Goal: Task Accomplishment & Management: Complete application form

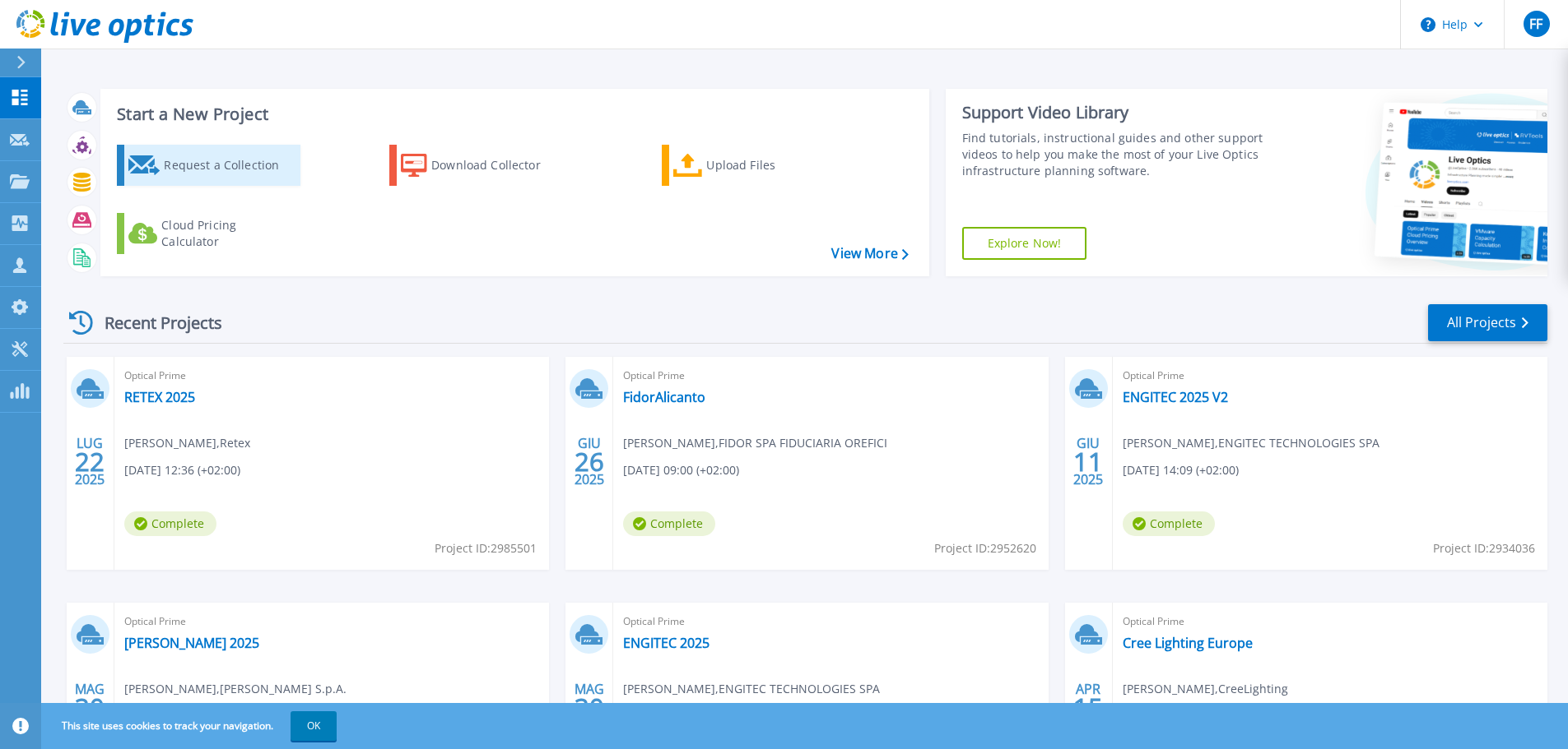
click at [214, 163] on div "Request a Collection" at bounding box center [229, 164] width 132 height 33
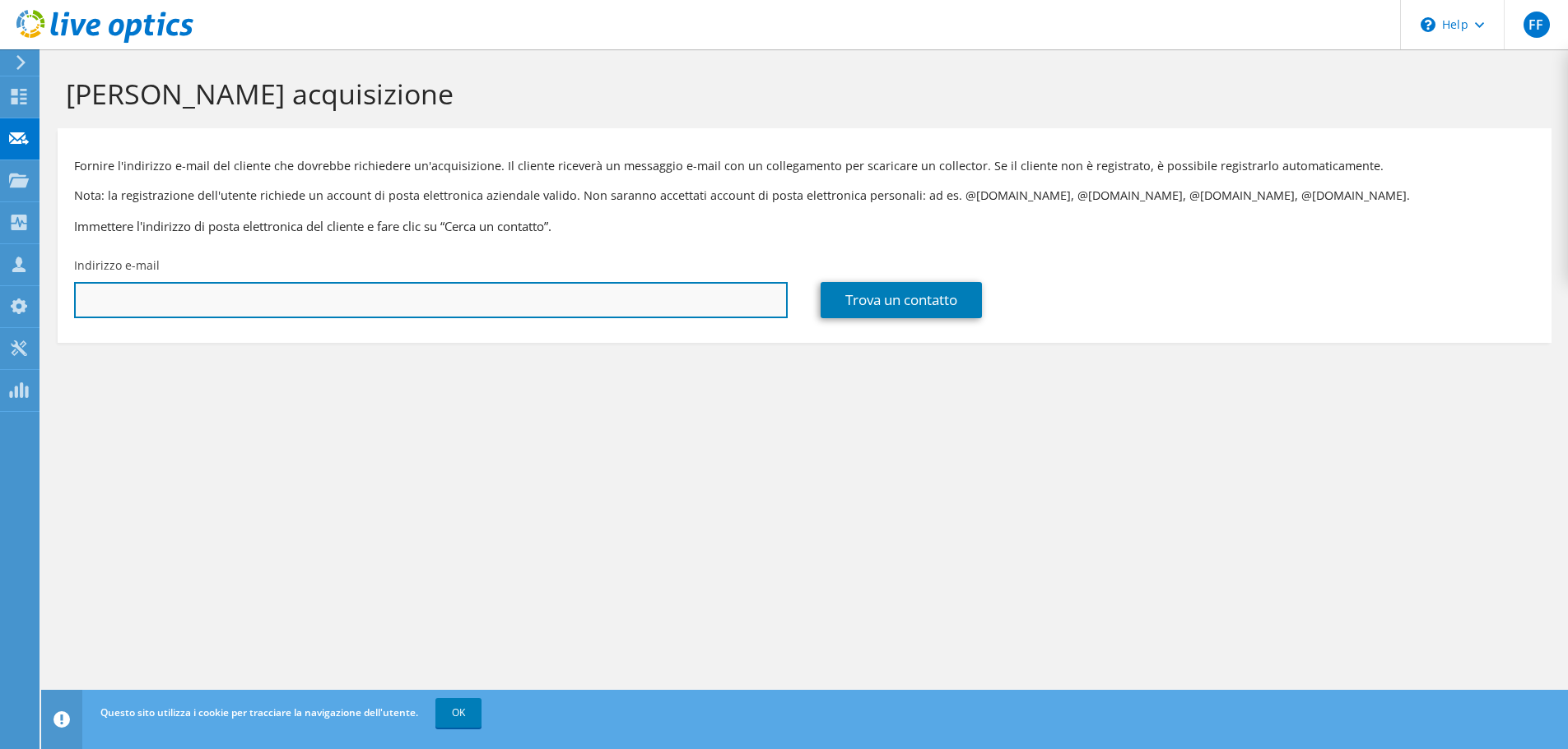
click at [161, 302] on input "text" at bounding box center [431, 299] width 713 height 36
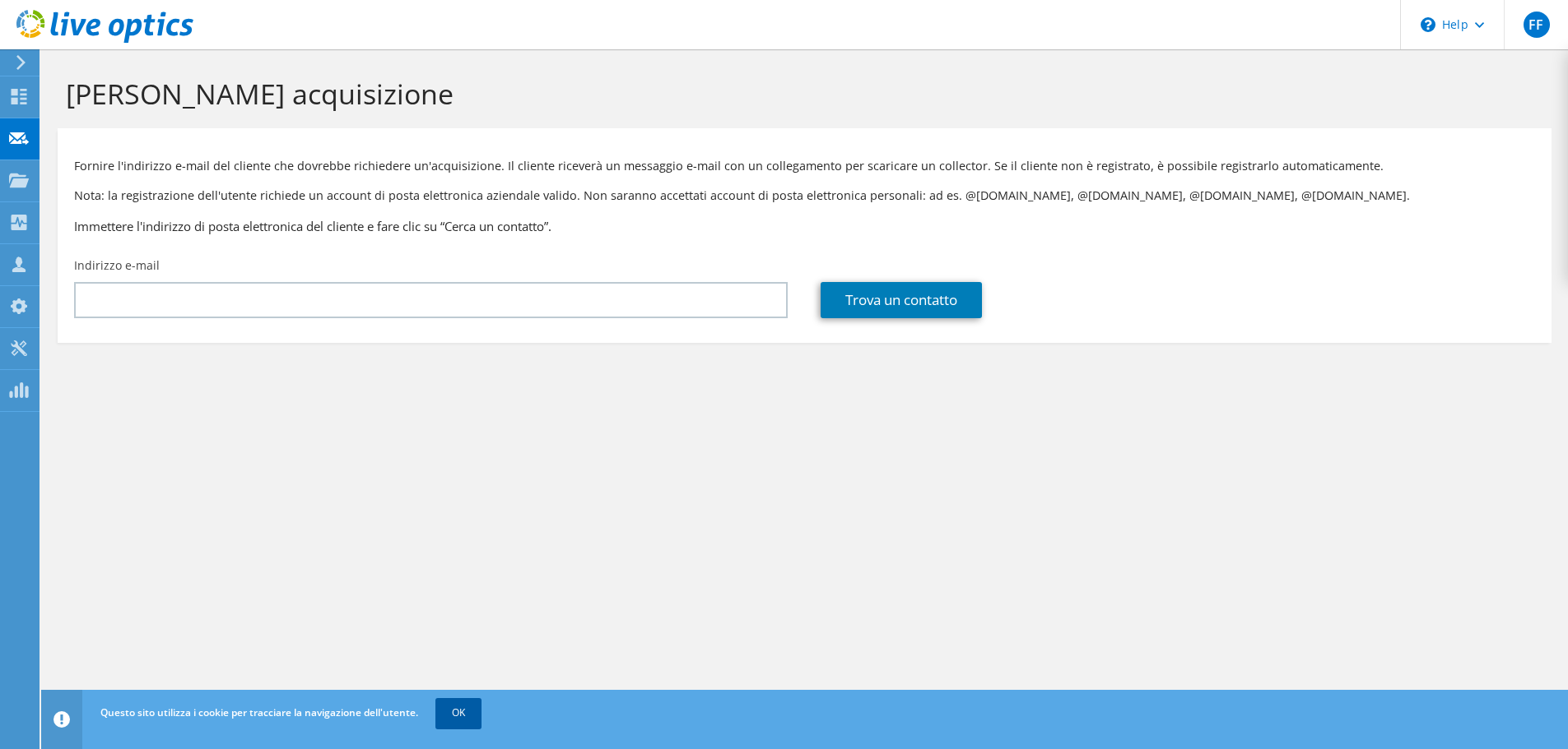
click at [469, 705] on link "OK" at bounding box center [458, 713] width 46 height 30
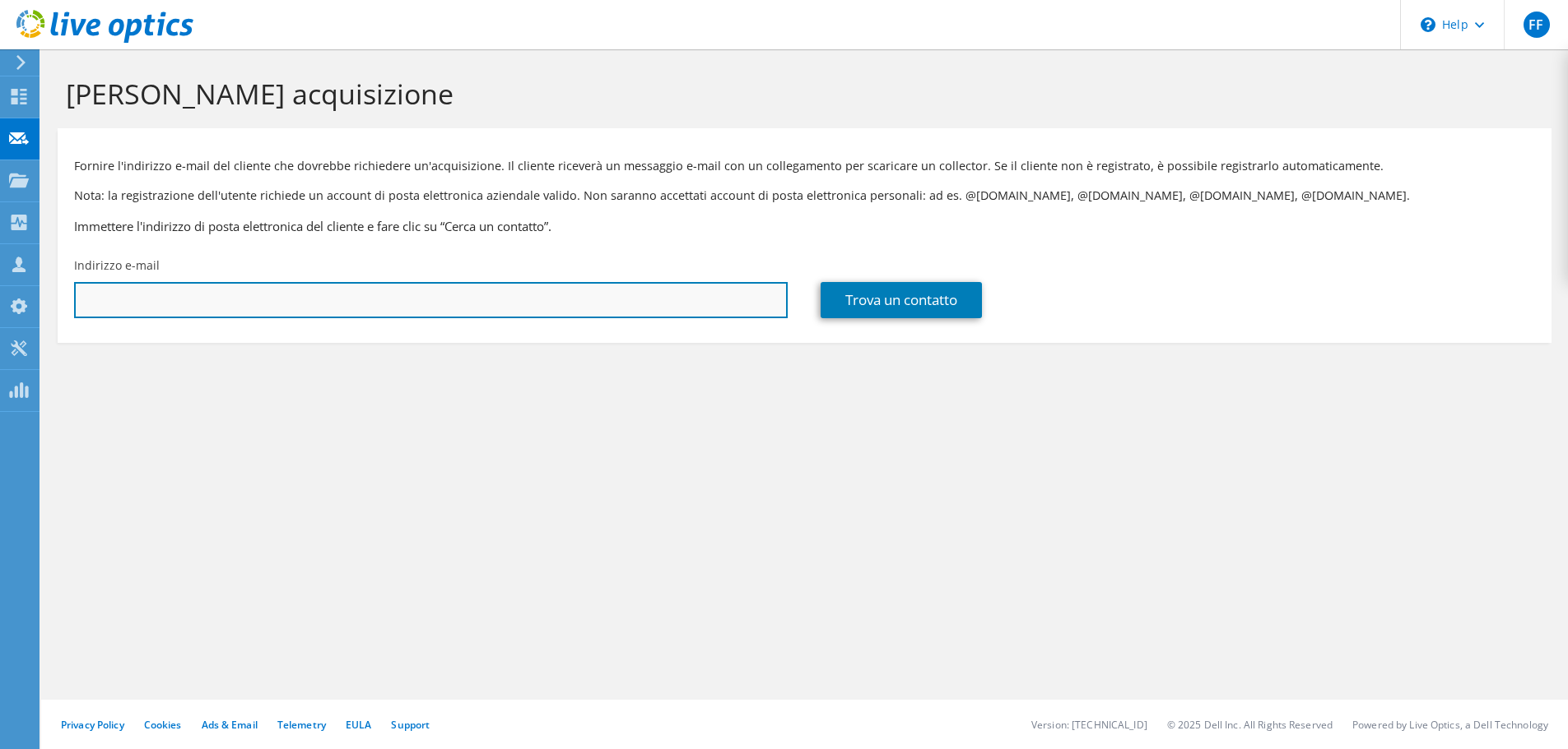
click at [120, 289] on input "text" at bounding box center [431, 299] width 713 height 36
paste input "Riccardo Piergentili <riccardo.piergentili@graziellaholding.it>"
drag, startPoint x: 200, startPoint y: 298, endPoint x: 37, endPoint y: 306, distance: 163.2
click at [37, 306] on div "FF Partner di canale Flavio Forneris Flavio.forneris@ricoh.it Ricoh Europe PLC …" at bounding box center [784, 374] width 1568 height 749
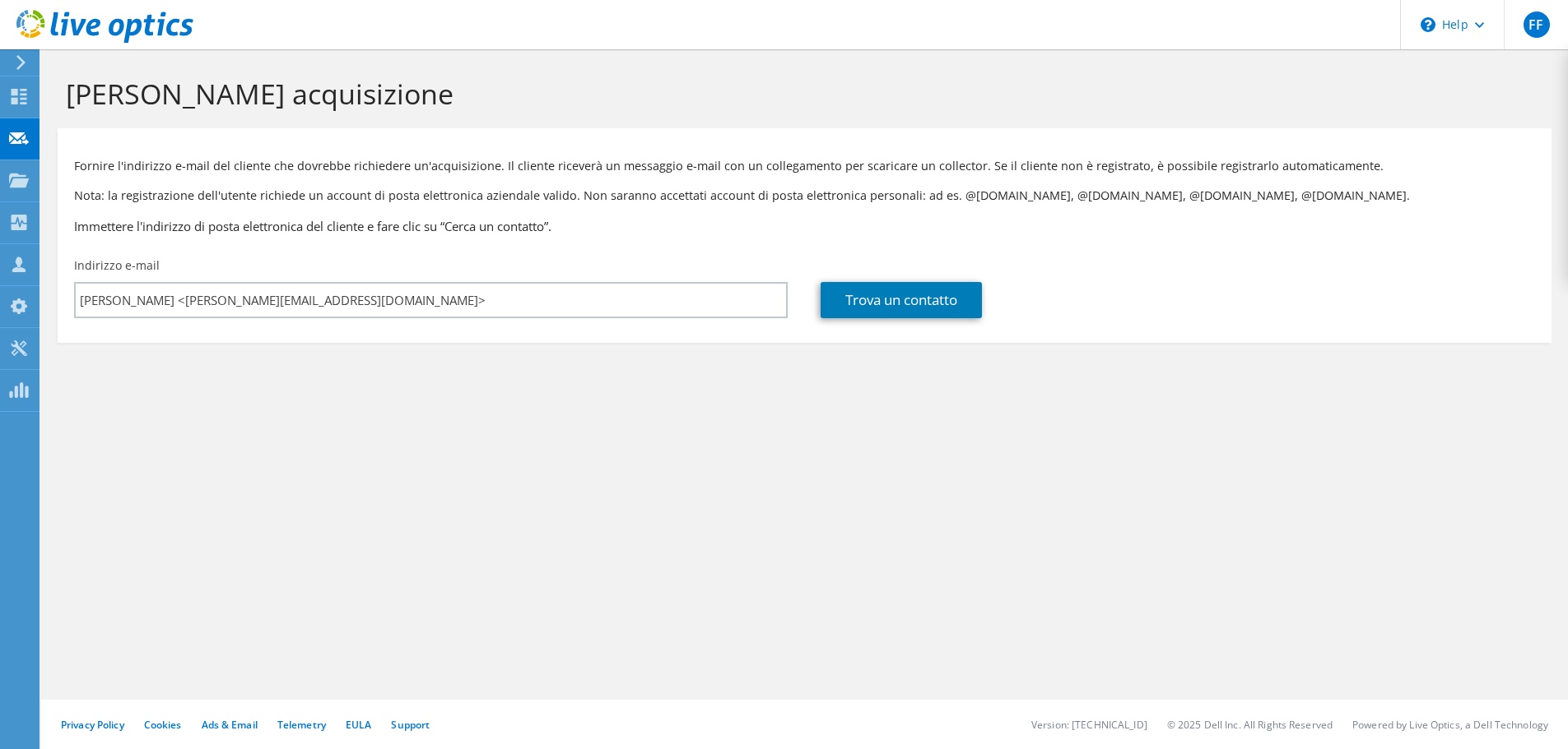
click at [117, 425] on section "Richiedi acquisizione Fornire l'indirizzo e-mail del cliente che dovrebbe richi…" at bounding box center [804, 237] width 1526 height 376
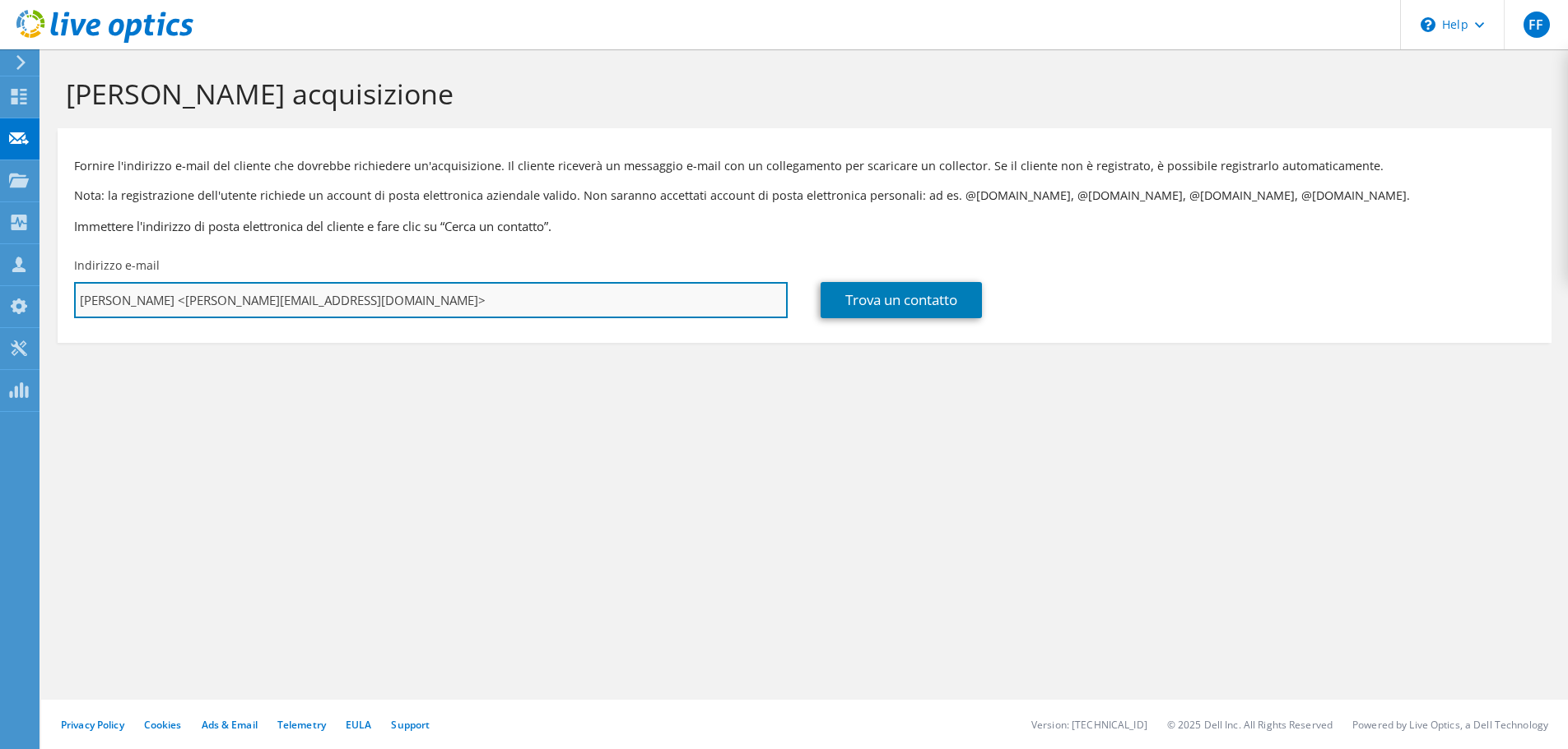
drag, startPoint x: 198, startPoint y: 299, endPoint x: 78, endPoint y: 292, distance: 120.2
click at [78, 292] on input "Riccardo Piergentili <riccardo.piergentili@graziellaholding.it>" at bounding box center [431, 299] width 713 height 36
click at [328, 301] on input "riccardo.piergentili@graziellaholding.it>" at bounding box center [431, 299] width 713 height 36
type input "riccardo.piergentili@graziellaholding.it"
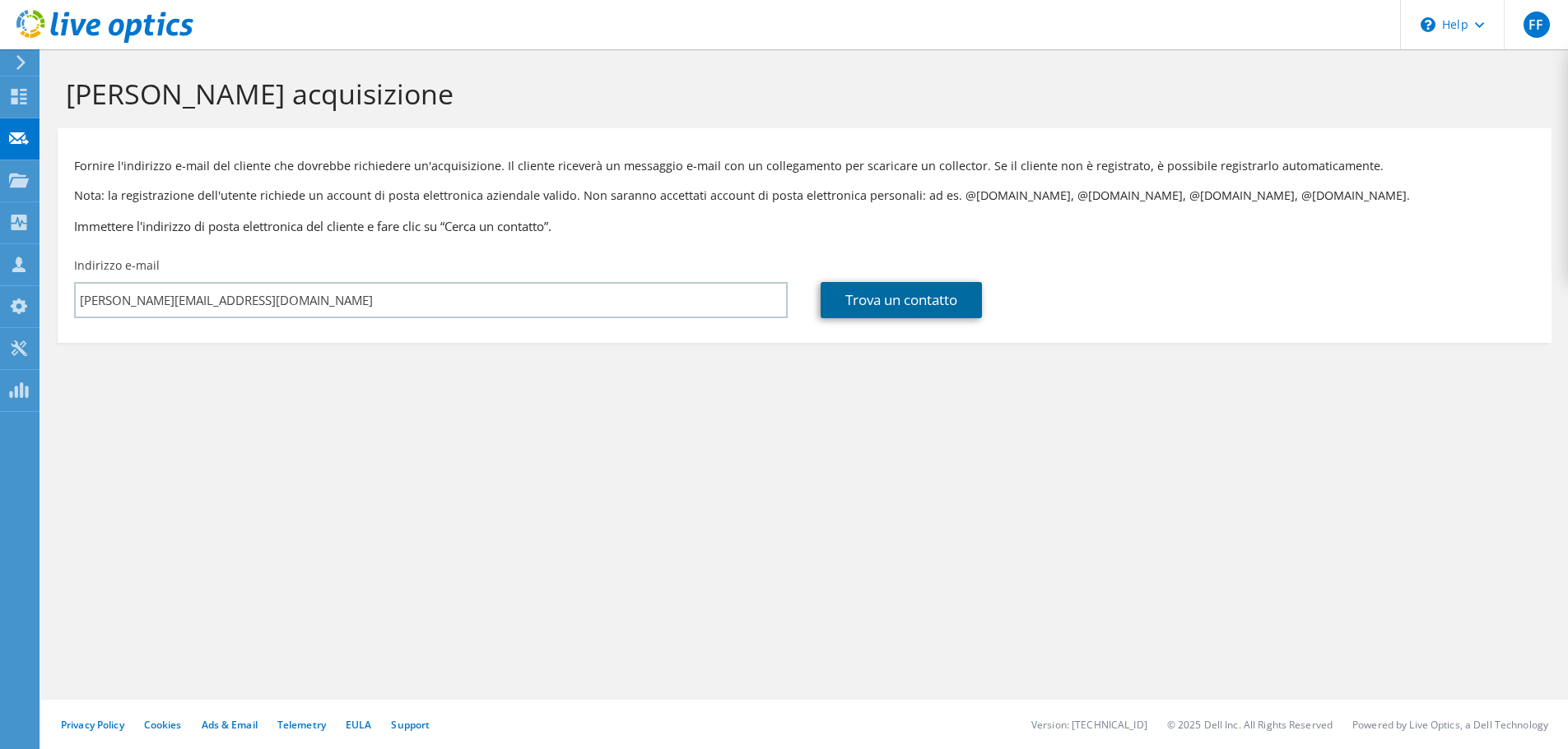
click at [913, 290] on link "Trova un contatto" at bounding box center [900, 299] width 161 height 36
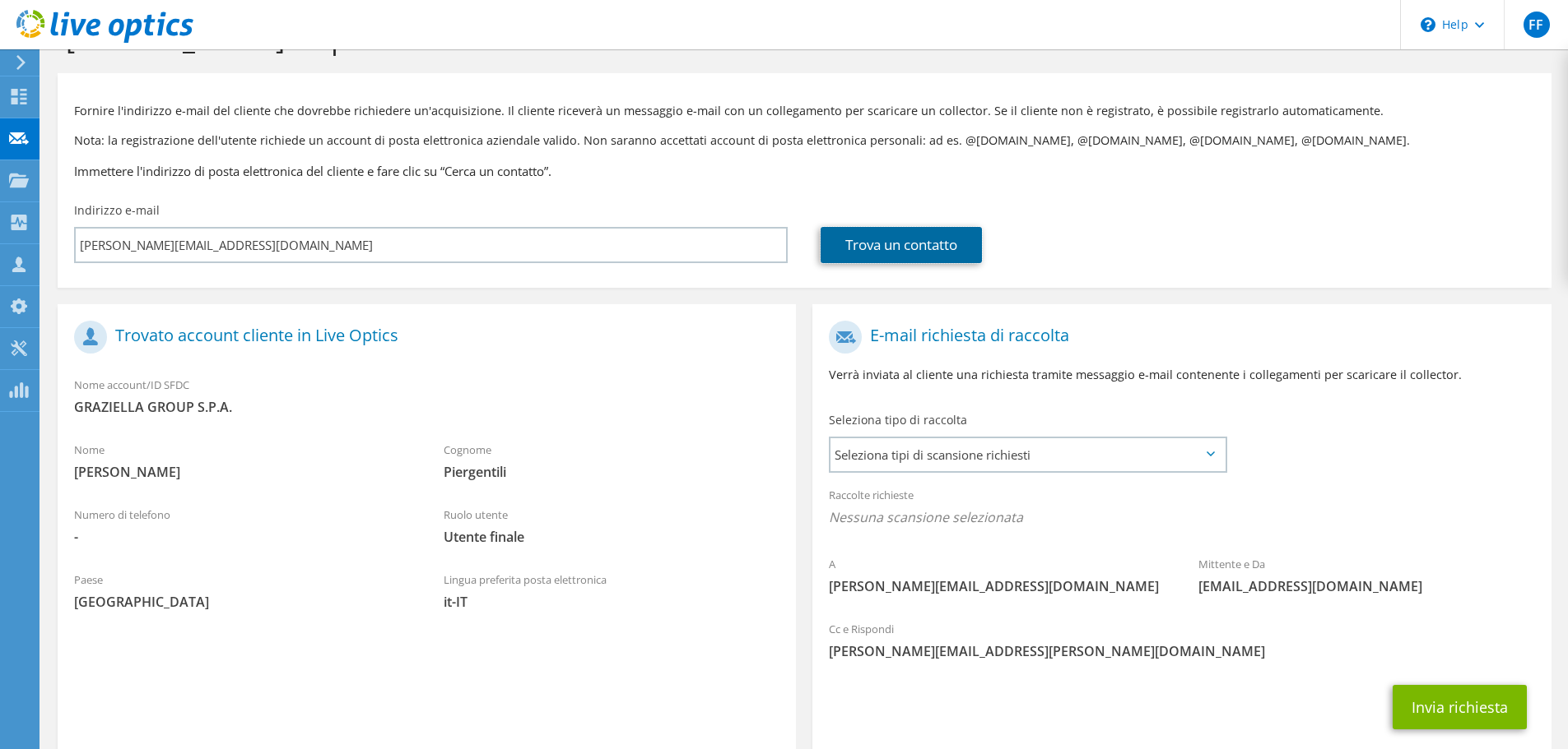
scroll to position [150, 0]
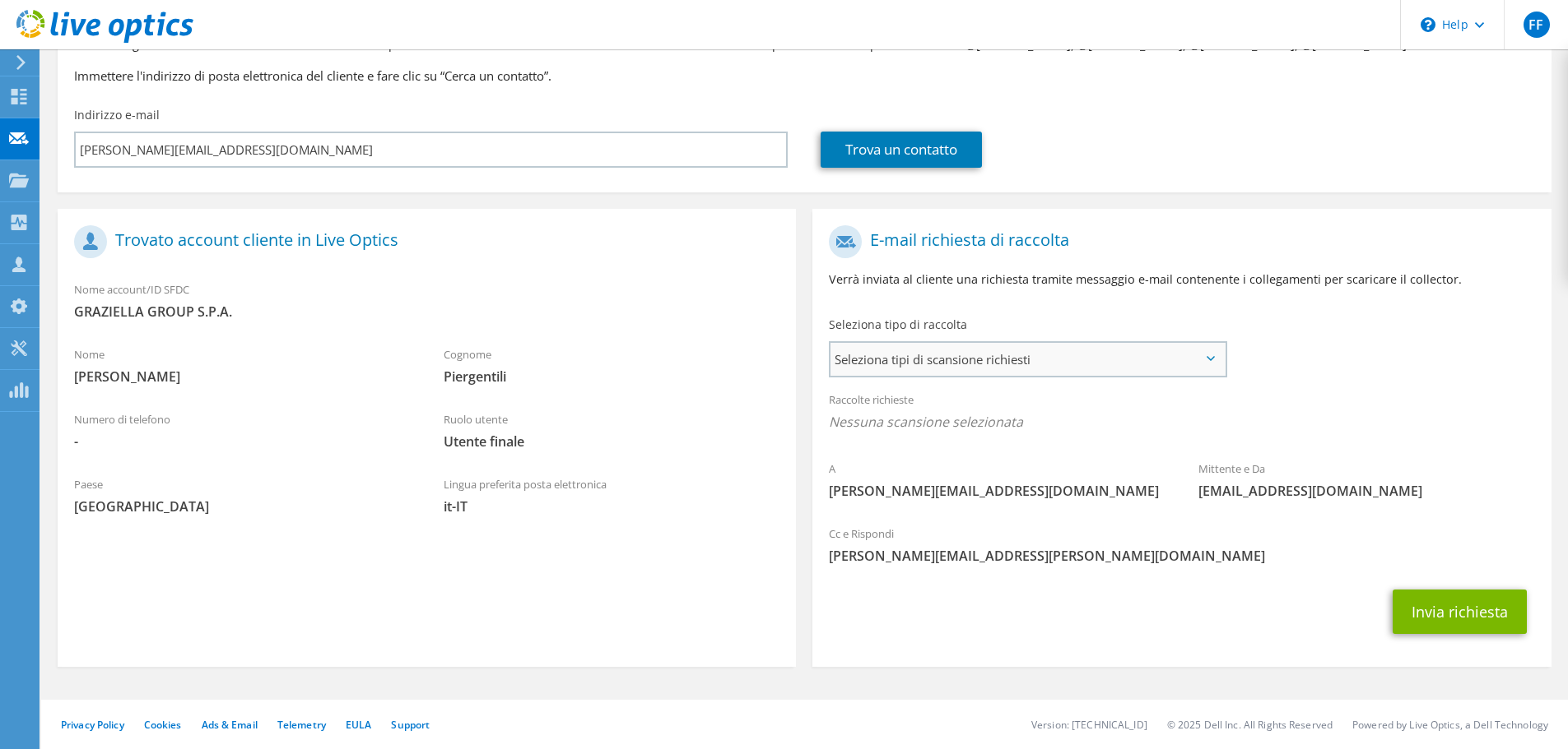
click at [960, 366] on span "Seleziona tipi di scansione richiesti" at bounding box center [1027, 359] width 394 height 33
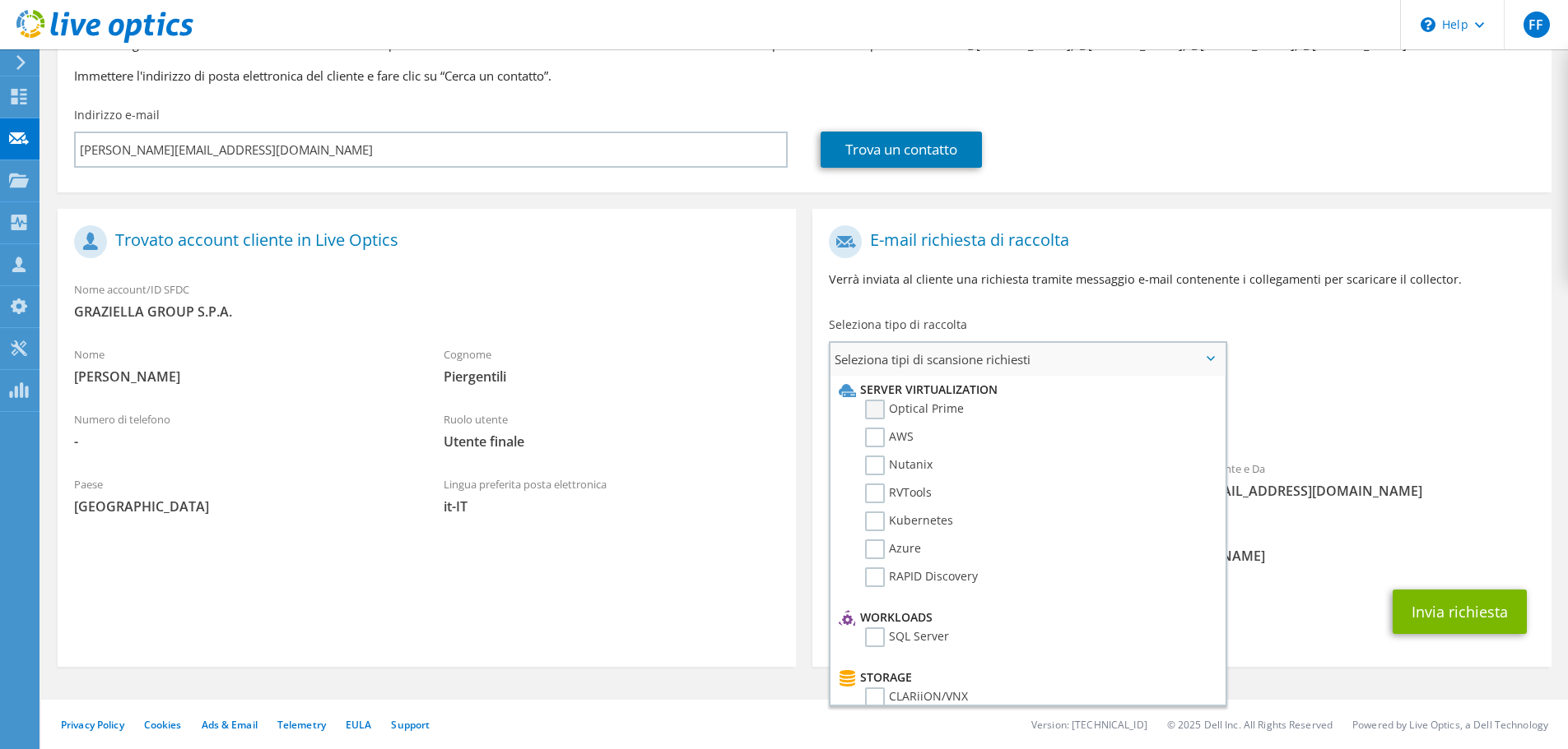
click at [866, 401] on label "Optical Prime" at bounding box center [914, 410] width 98 height 20
click at [0, 0] on input "Optical Prime" at bounding box center [0, 0] width 0 height 0
click at [1278, 310] on div "A riccardo.piergentili@graziellaholding.it Mittente e Da liveoptics@liveoptics.…" at bounding box center [1181, 369] width 739 height 304
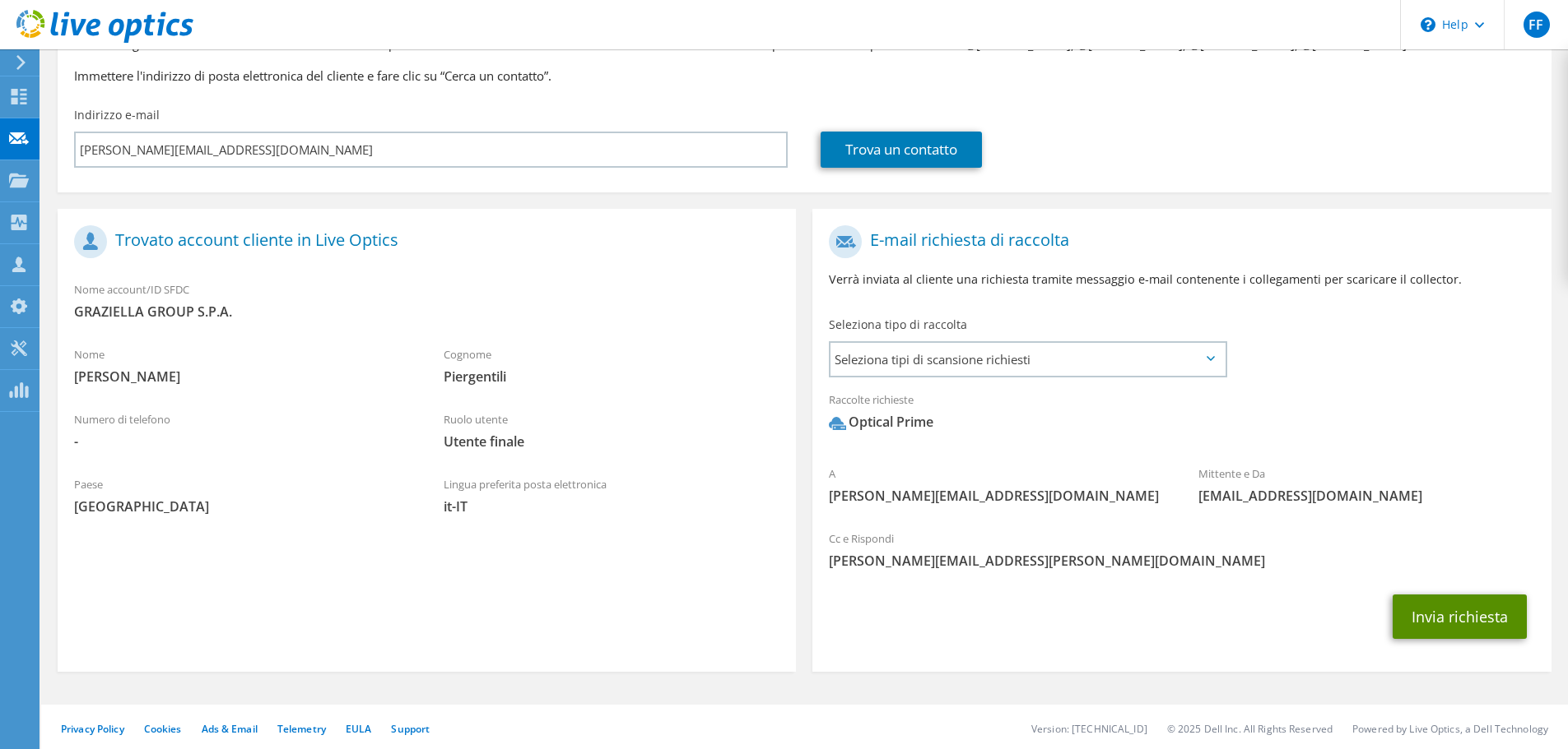
click at [1475, 627] on button "Invia richiesta" at bounding box center [1460, 616] width 134 height 44
